Goal: Task Accomplishment & Management: Use online tool/utility

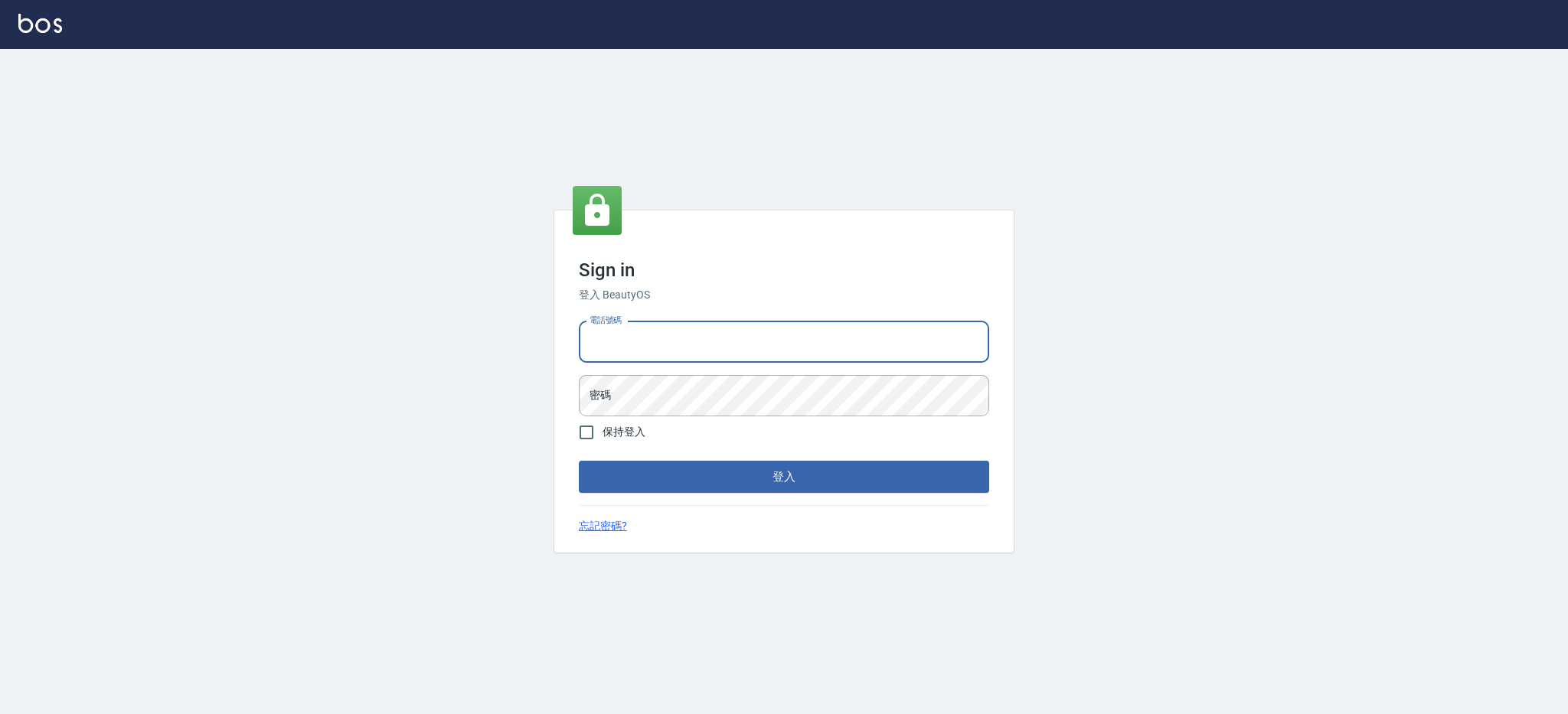
click at [706, 337] on input "電話號碼" at bounding box center [784, 342] width 411 height 41
type input "0980410316"
drag, startPoint x: 679, startPoint y: 355, endPoint x: 587, endPoint y: 353, distance: 92.0
click at [587, 353] on input "0980410316" at bounding box center [784, 342] width 411 height 41
drag, startPoint x: 691, startPoint y: 332, endPoint x: 568, endPoint y: 340, distance: 123.3
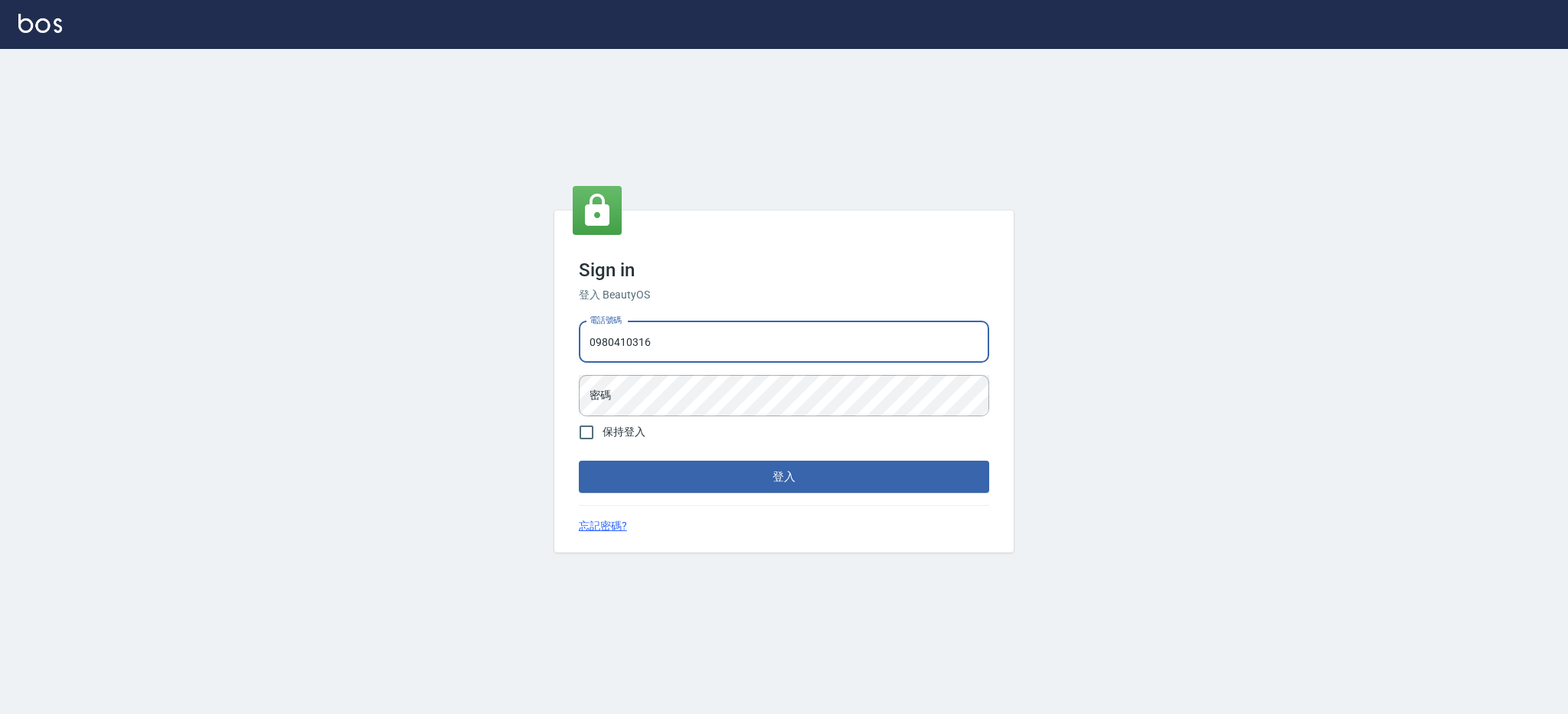
click at [568, 340] on div "Sign in 登入 BeautyOS 電話號碼 [PHONE_NUMBER] 電話號碼 密碼 密碼 保持登入 登入 忘記密碼?" at bounding box center [784, 381] width 460 height 342
drag, startPoint x: 679, startPoint y: 337, endPoint x: 516, endPoint y: 340, distance: 163.0
click at [516, 340] on div "Sign in 登入 BeautyOS 電話號碼 [PHONE_NUMBER] 電話號碼 密碼 密碼 保持登入 登入 忘記密碼?" at bounding box center [784, 382] width 1568 height 665
click at [621, 346] on input "電話號碼" at bounding box center [784, 342] width 411 height 41
type input "0426312798"
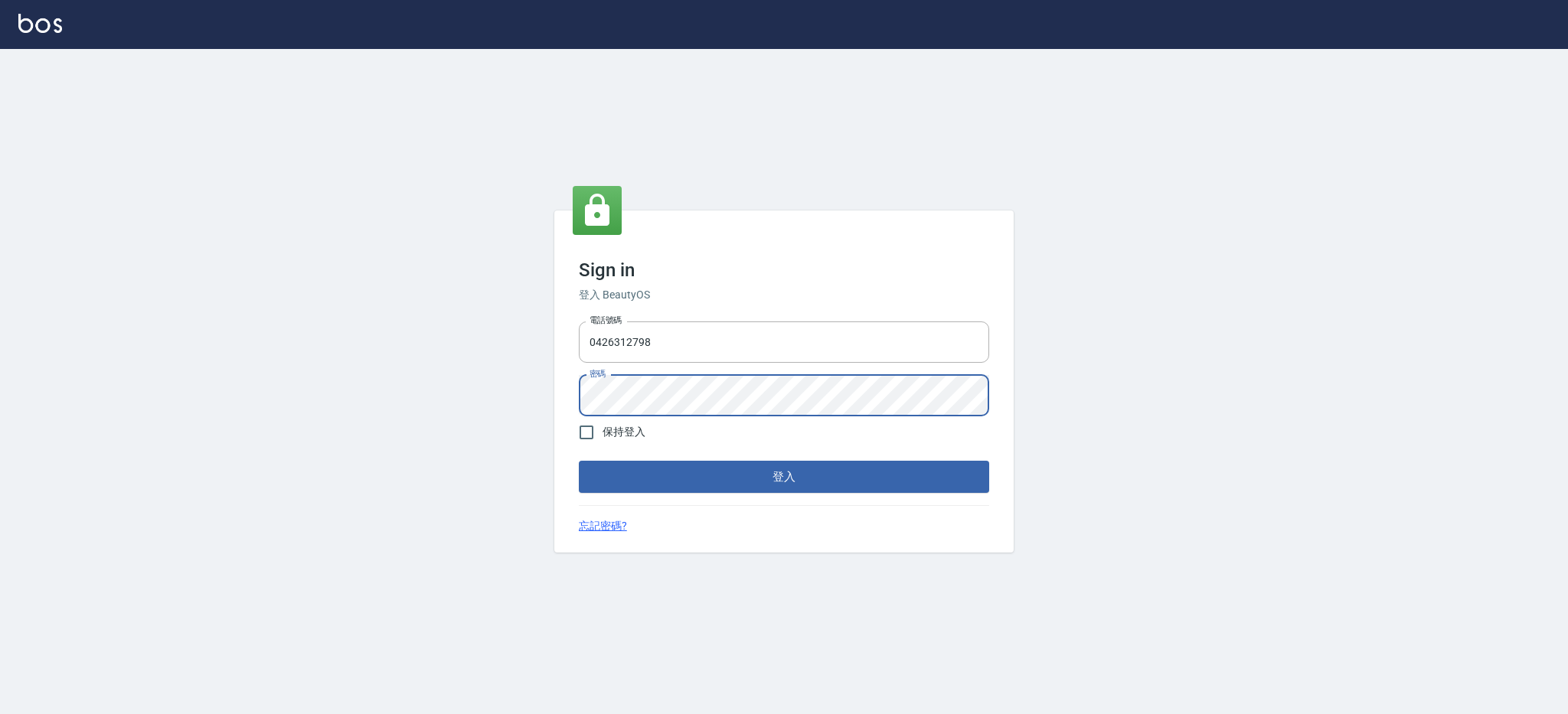
click at [579, 461] on button "登入" at bounding box center [784, 476] width 411 height 32
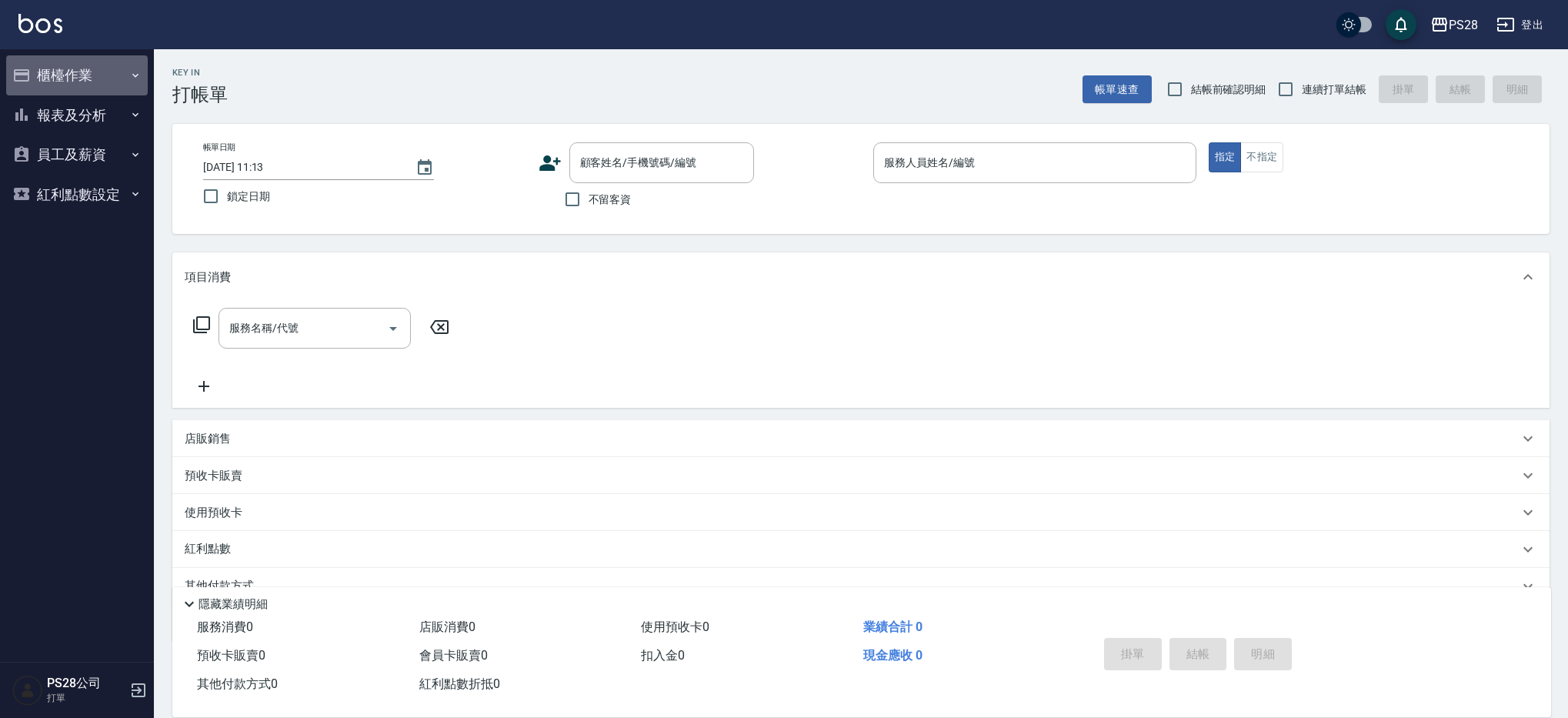
click at [101, 82] on button "櫃檯作業" at bounding box center [77, 75] width 141 height 40
